Goal: Task Accomplishment & Management: Complete application form

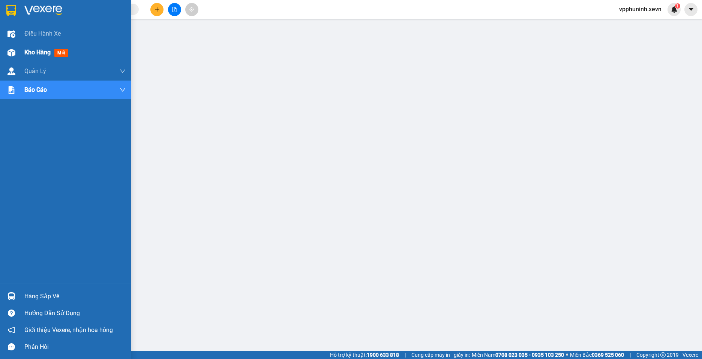
click at [13, 48] on div at bounding box center [11, 52] width 13 height 13
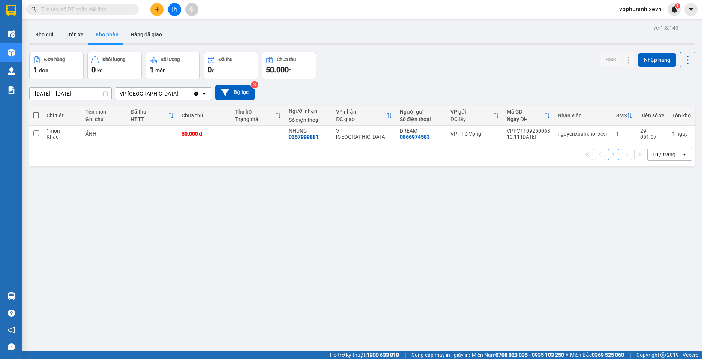
click at [159, 12] on button at bounding box center [156, 9] width 13 height 13
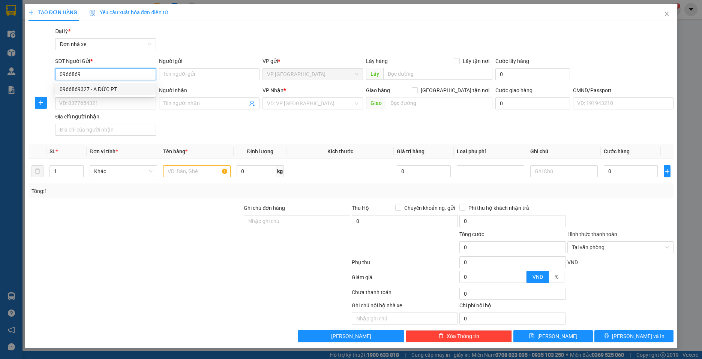
click at [113, 92] on div "0966869327 - A ĐỨC PT" at bounding box center [105, 89] width 91 height 8
type input "0966869327"
type input "A ĐỨC PT"
type input "0338343185"
type input "A Tuệ"
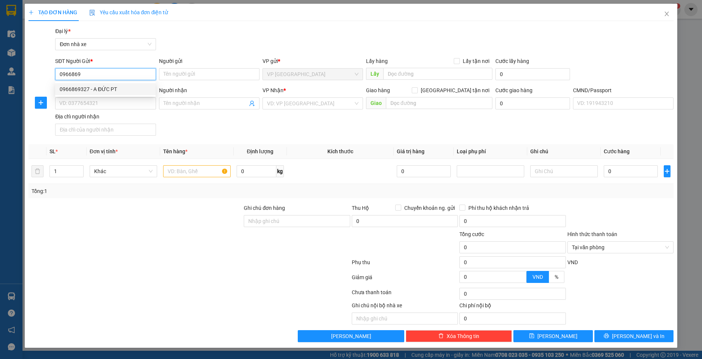
type input "1"
type input "0966869327"
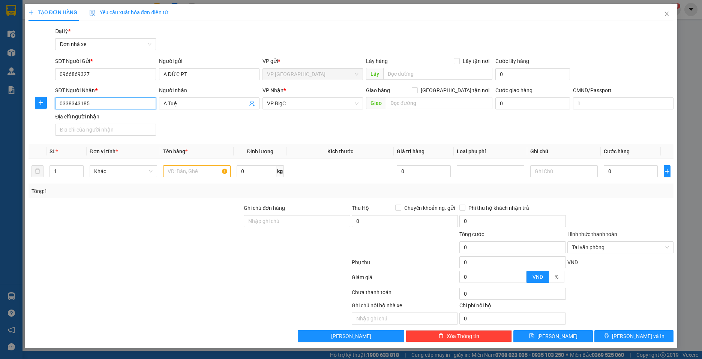
click at [133, 103] on input "0338343185" at bounding box center [105, 103] width 100 height 12
click at [120, 133] on div "0912615997 - GREEN LAB" at bounding box center [105, 130] width 91 height 8
type input "0912615997"
type input "GREEN LAB"
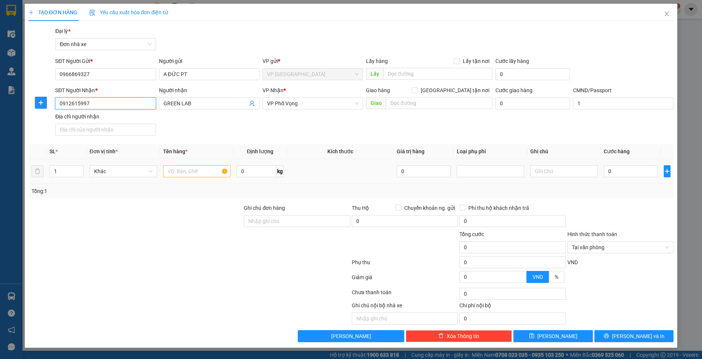
type input "0912615997"
click at [191, 166] on input "text" at bounding box center [196, 171] width 67 height 12
type input "Mẫu XN"
drag, startPoint x: 628, startPoint y: 171, endPoint x: 698, endPoint y: 183, distance: 70.6
click at [629, 171] on input "0" at bounding box center [631, 171] width 54 height 12
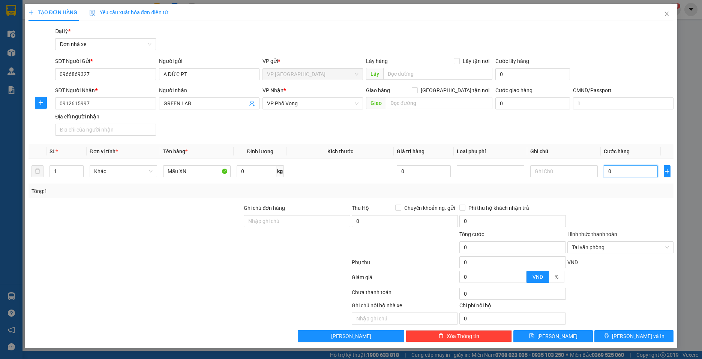
type input "20"
type input "250"
type input "25"
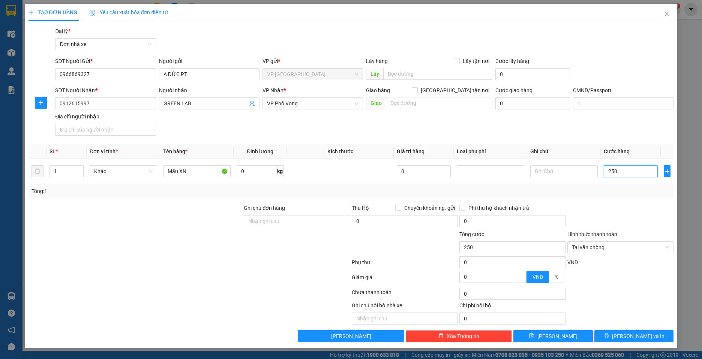
type input "25"
click at [625, 198] on div "Tổng: 1" at bounding box center [350, 191] width 645 height 14
type input "25.000"
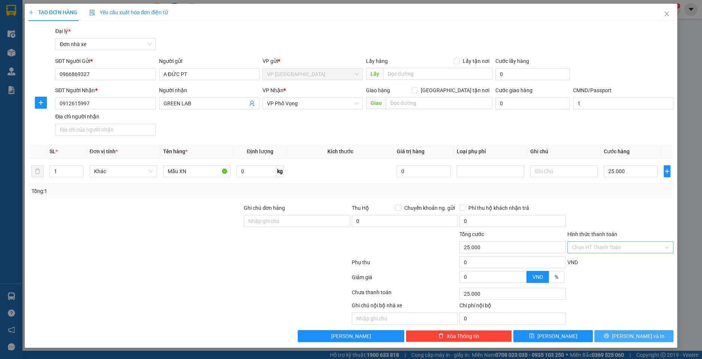
click at [650, 334] on button "[PERSON_NAME] và In" at bounding box center [633, 336] width 79 height 12
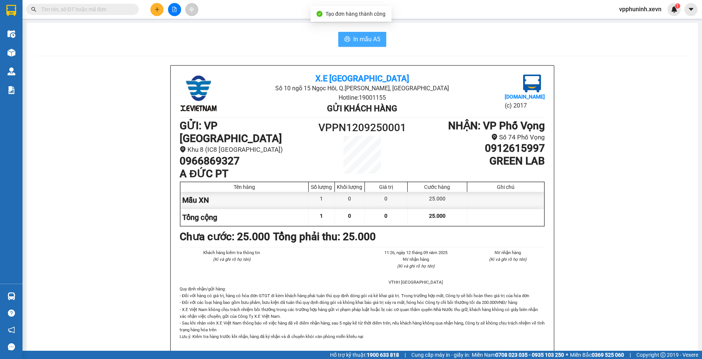
click at [366, 38] on span "In mẫu A5" at bounding box center [366, 38] width 27 height 9
